Goal: Use online tool/utility: Utilize a website feature to perform a specific function

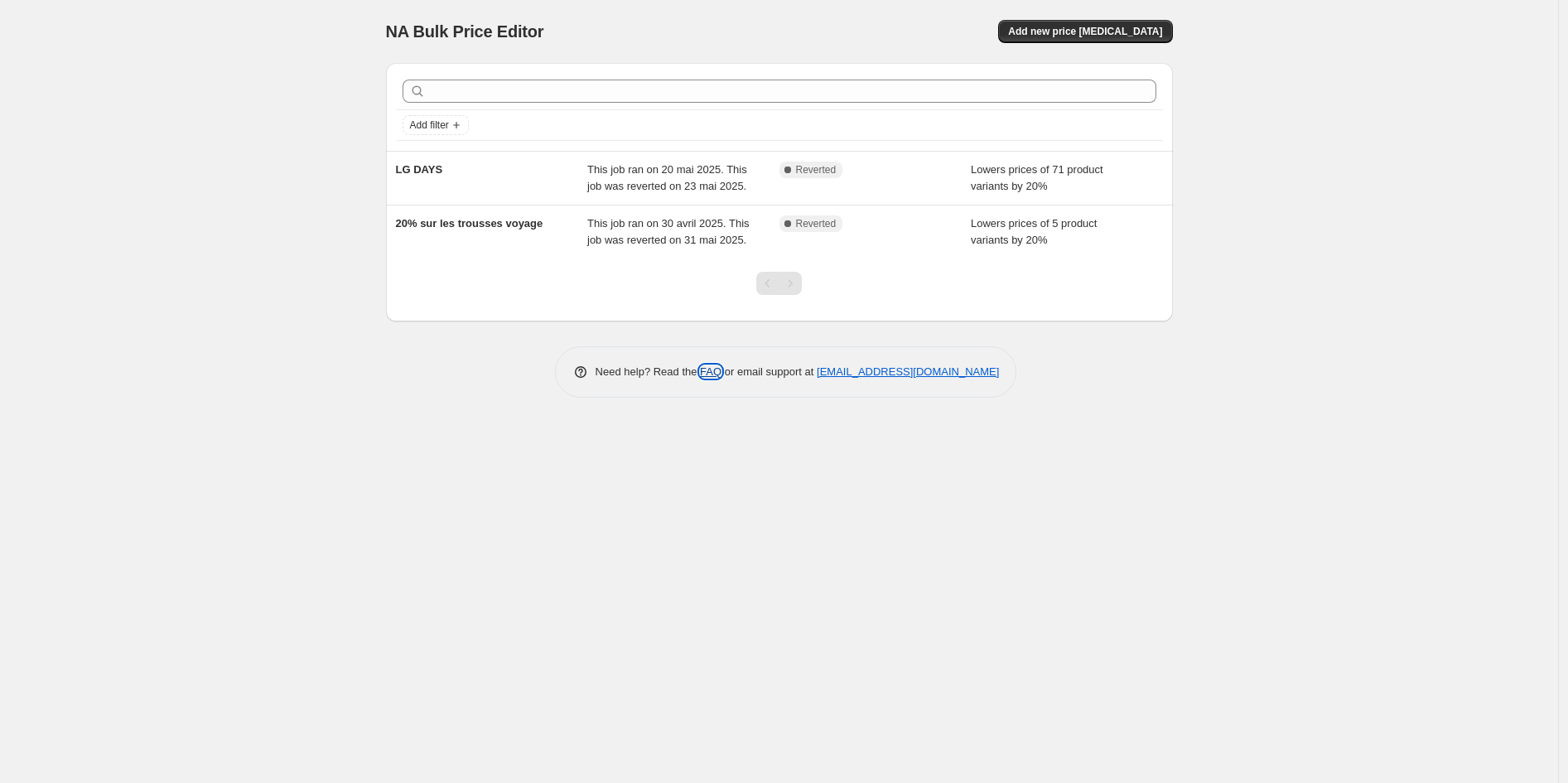
click at [705, 367] on link "FAQ" at bounding box center [711, 371] width 21 height 13
click at [1567, 75] on div "Skip to content NA Bulk Price Editor. This page is ready NA Bulk Price Editor A…" at bounding box center [784, 391] width 1568 height 783
click at [764, 537] on div "NA Bulk Price Editor. This page is ready NA Bulk Price Editor Add new price [ME…" at bounding box center [779, 391] width 1558 height 783
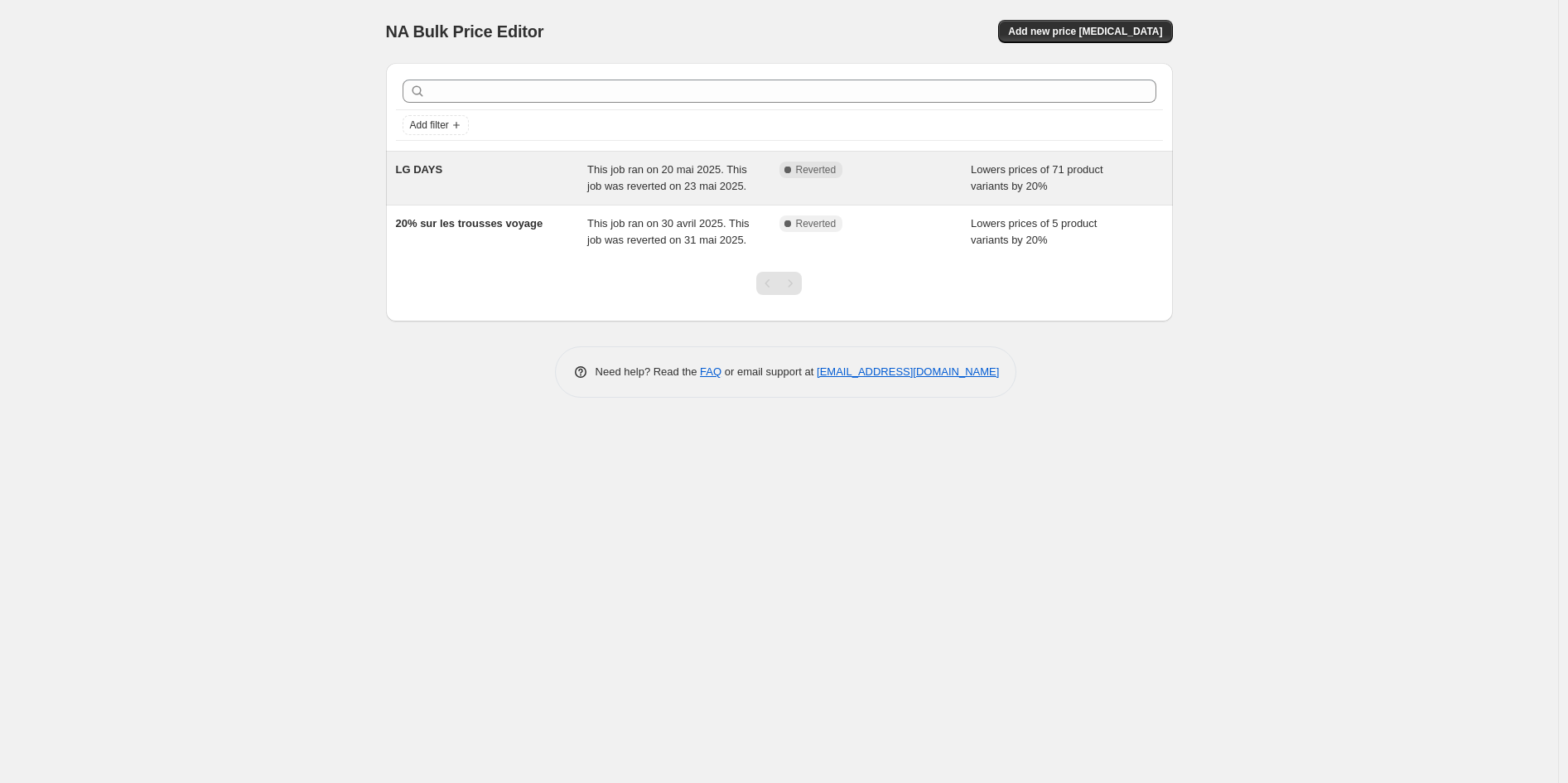
click at [1034, 183] on span "Lowers prices of 71 product variants by 20%" at bounding box center [1037, 177] width 132 height 29
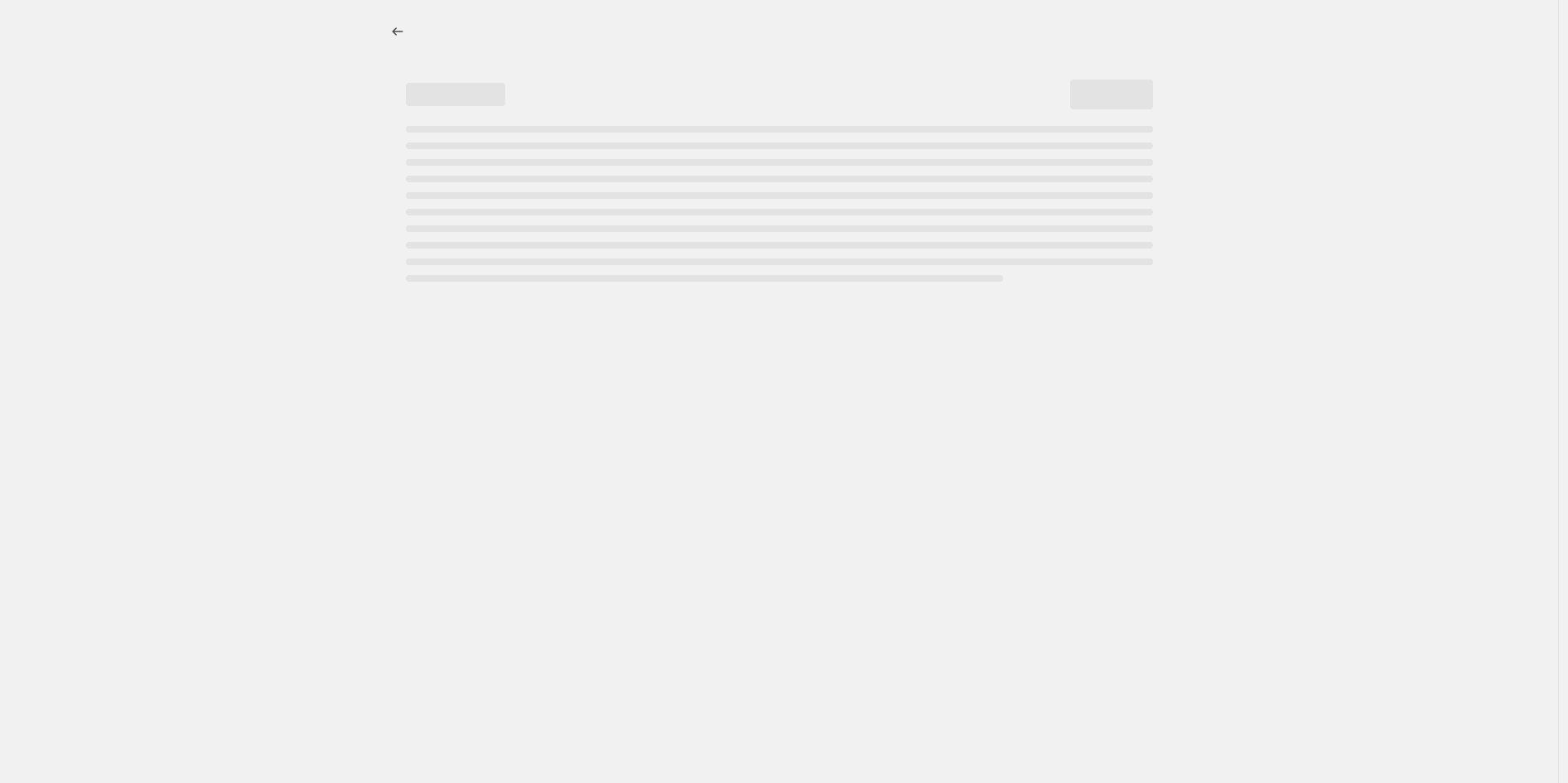
select select "percentage"
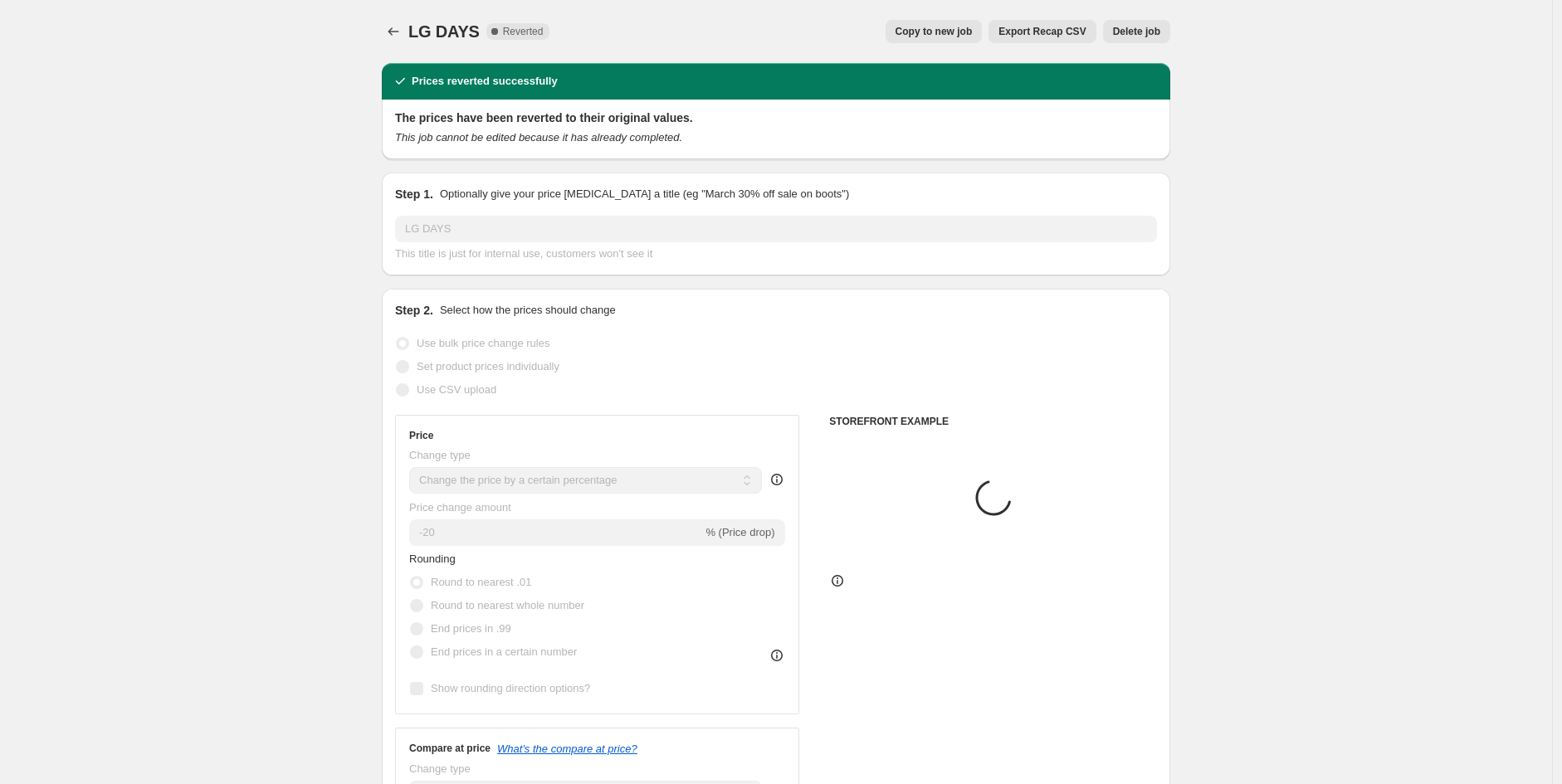
select select "collection"
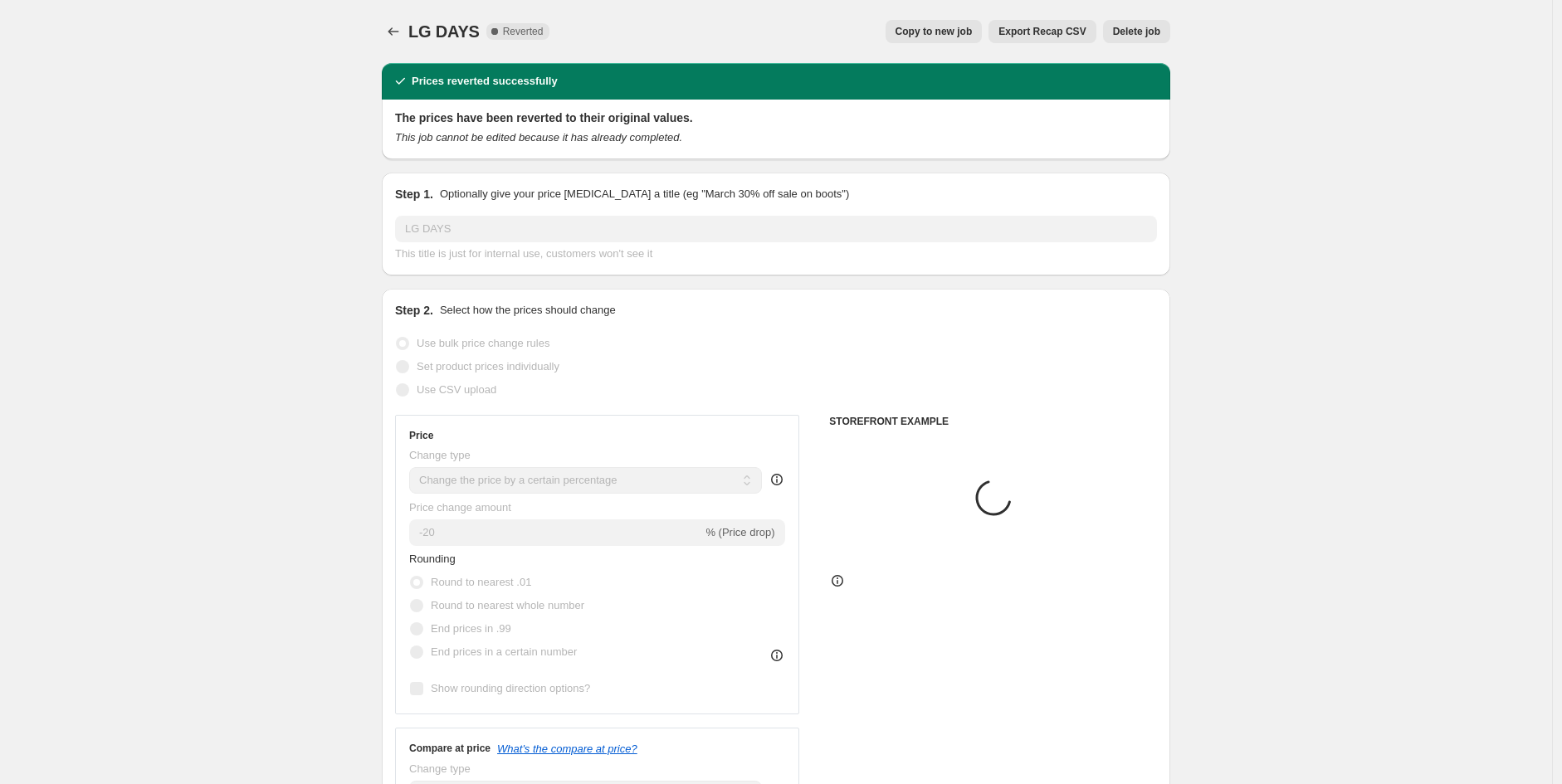
select select "collection"
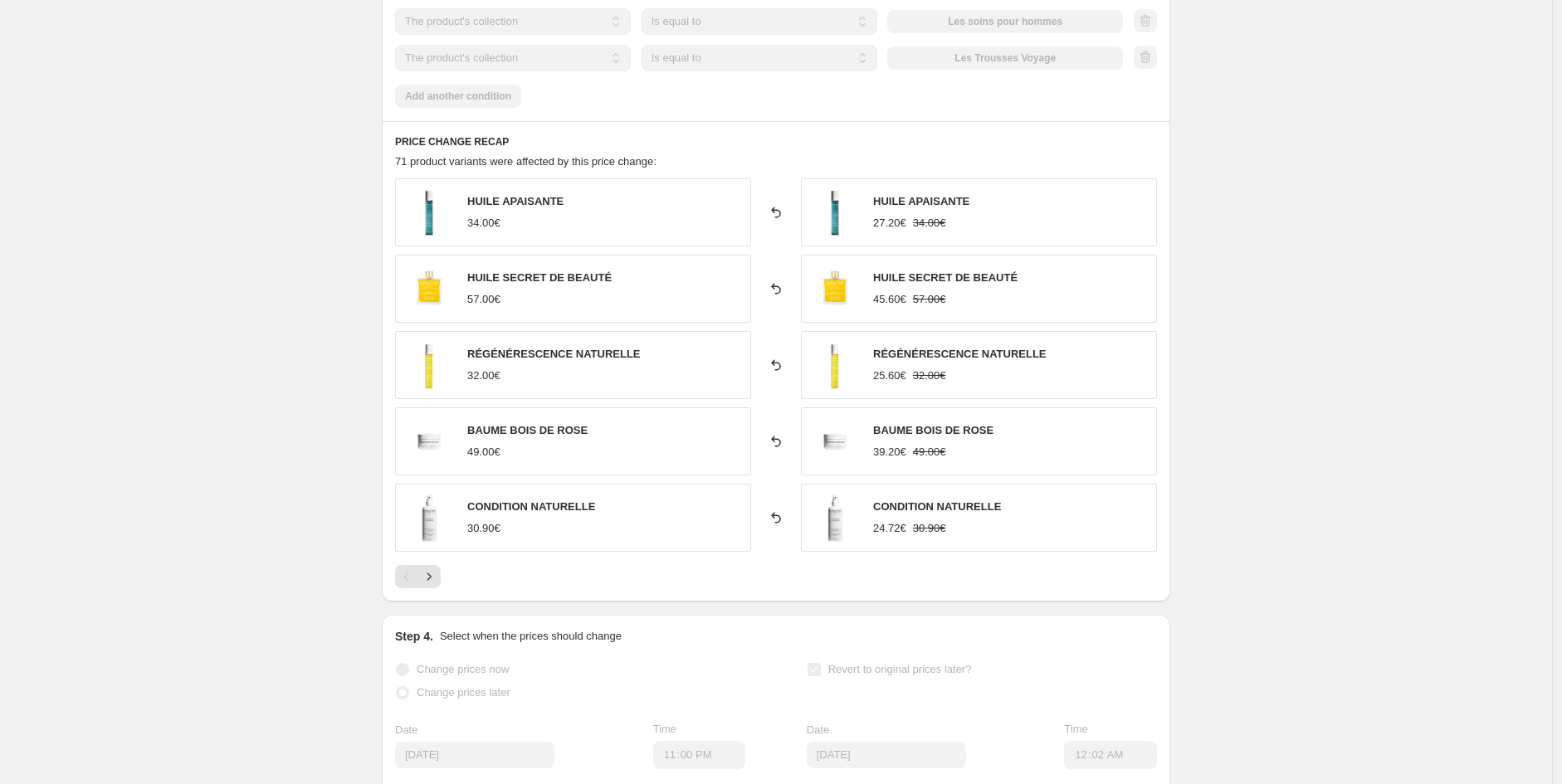
scroll to position [1722, 0]
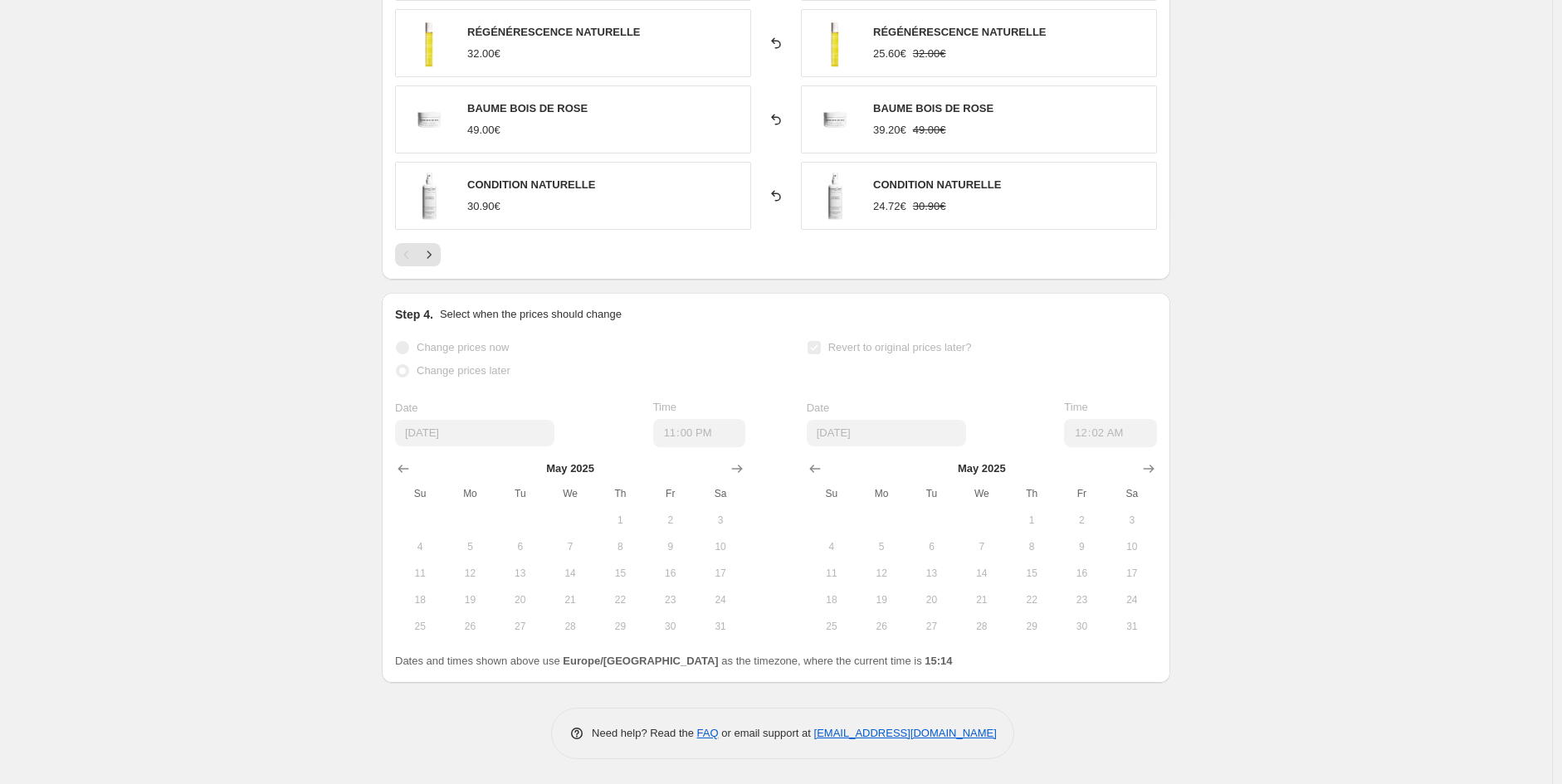
click at [876, 737] on link "[EMAIL_ADDRESS][DOMAIN_NAME]" at bounding box center [906, 733] width 183 height 13
click at [715, 738] on link "FAQ" at bounding box center [708, 733] width 22 height 13
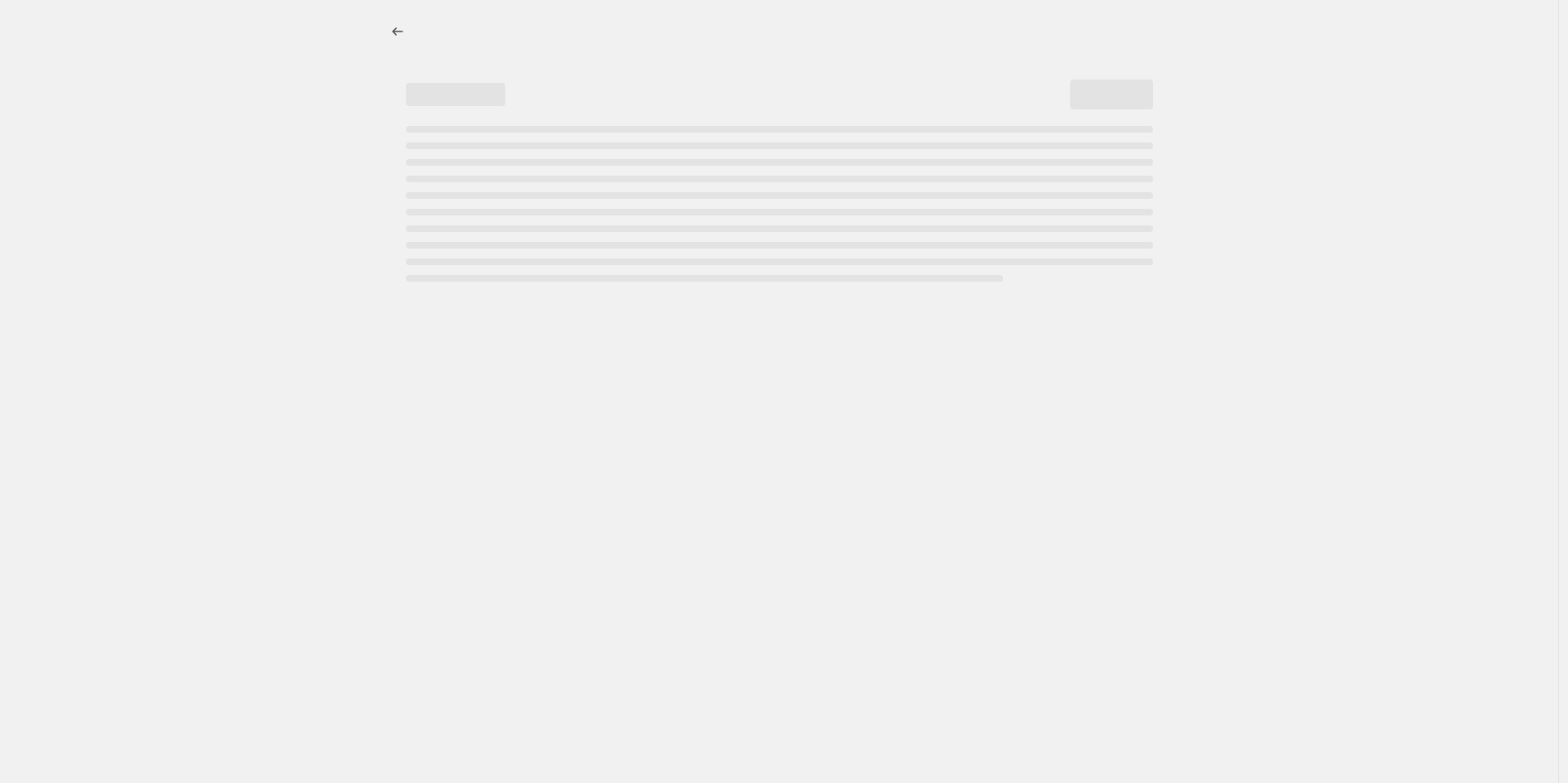
select select "percentage"
select select "collection"
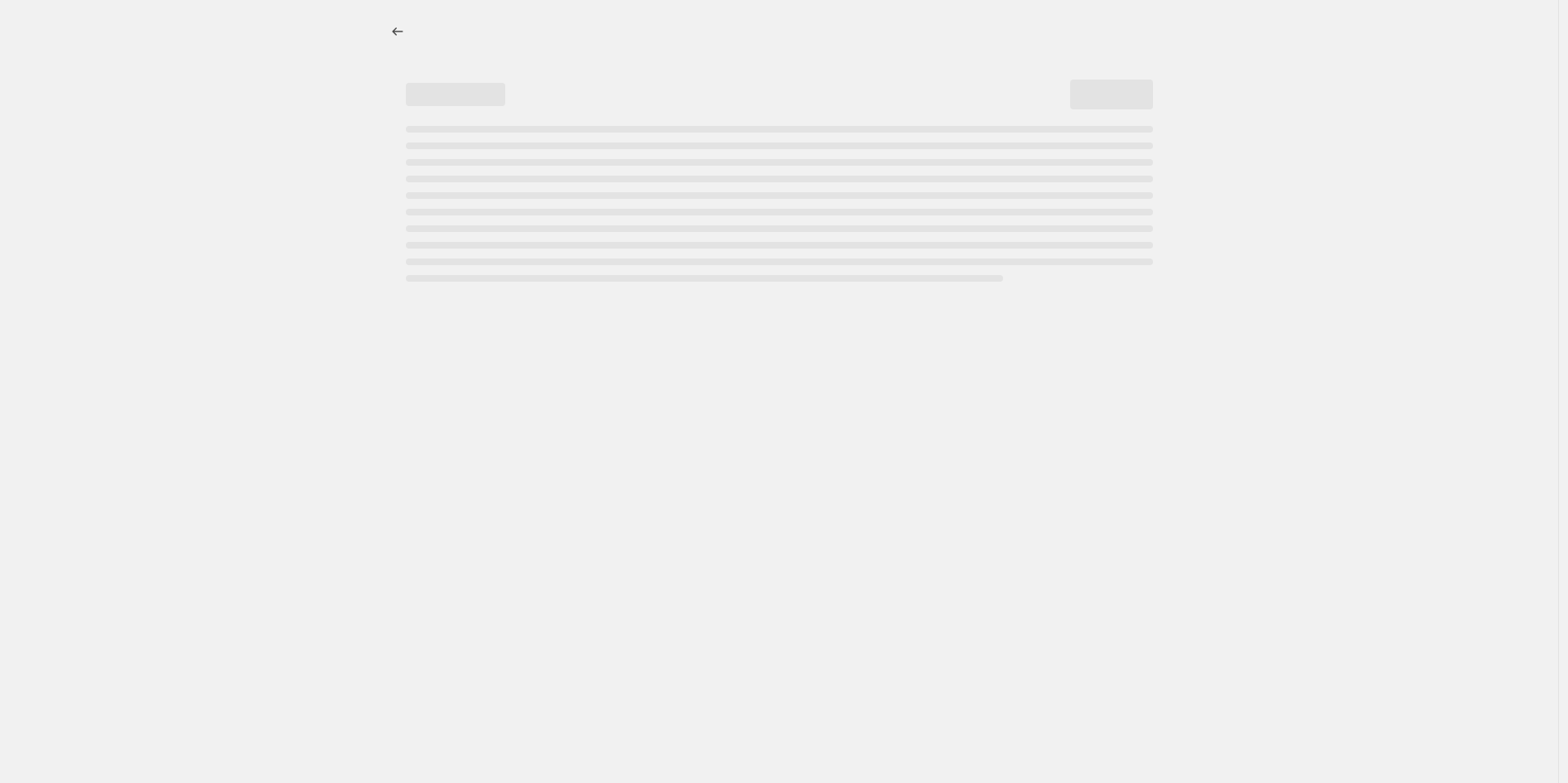
select select "collection"
